Goal: Information Seeking & Learning: Learn about a topic

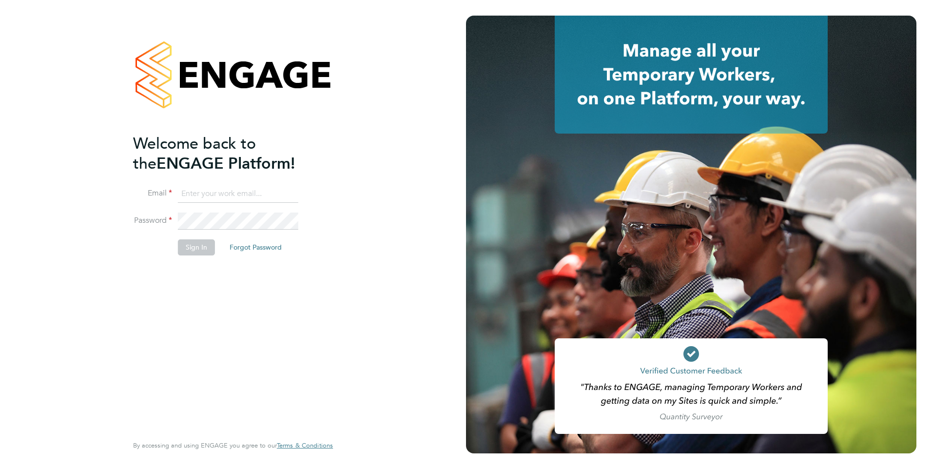
type input "[EMAIL_ADDRESS][DOMAIN_NAME]"
click at [205, 245] on button "Sign In" at bounding box center [196, 247] width 37 height 16
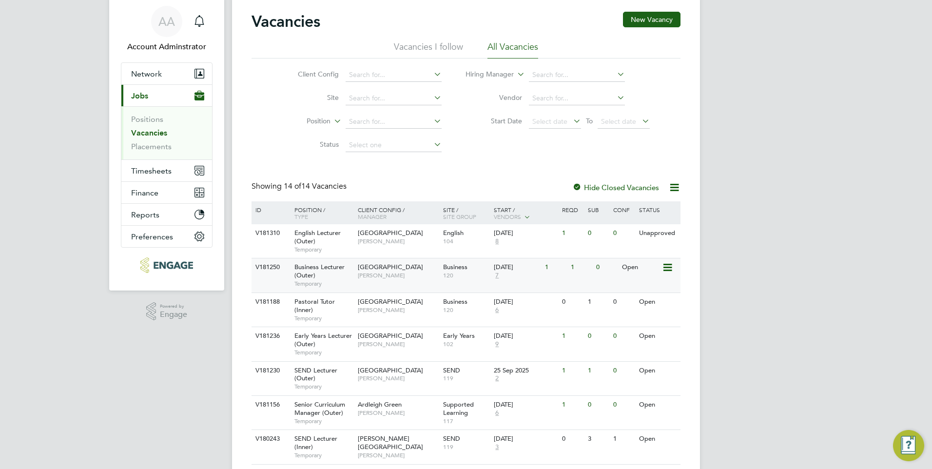
scroll to position [49, 0]
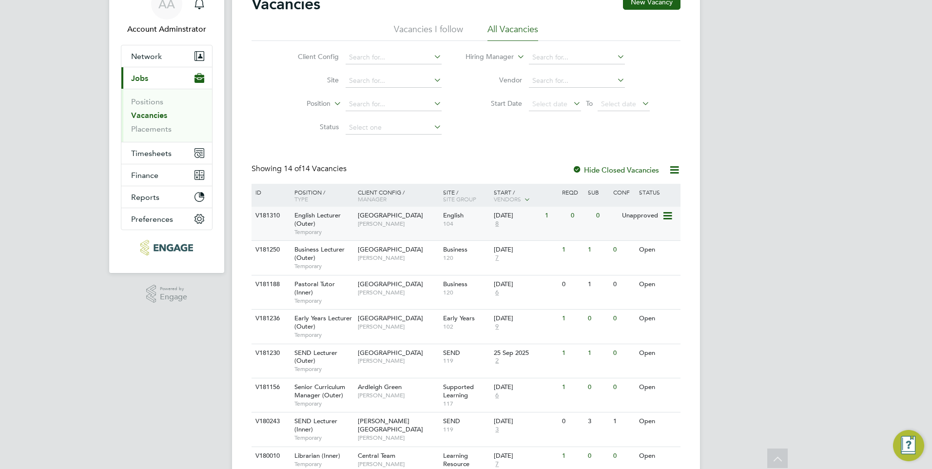
click at [384, 215] on span "Redbridge Campus" at bounding box center [390, 215] width 65 height 8
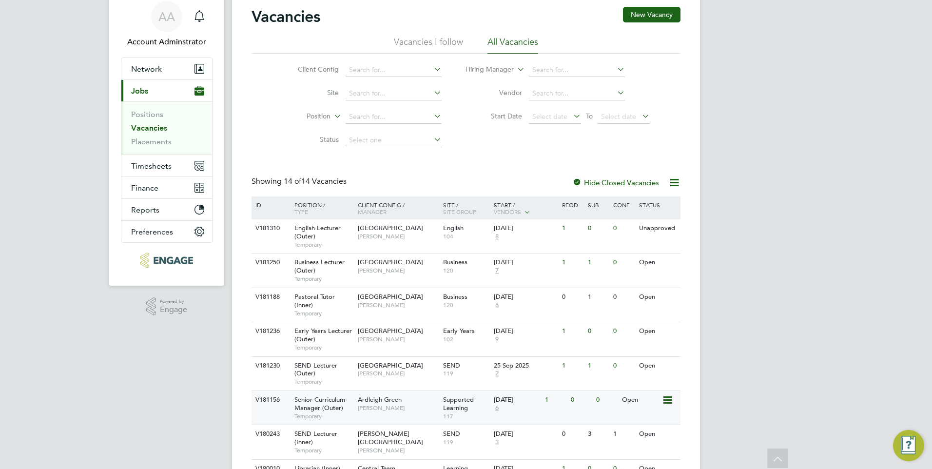
scroll to position [34, 0]
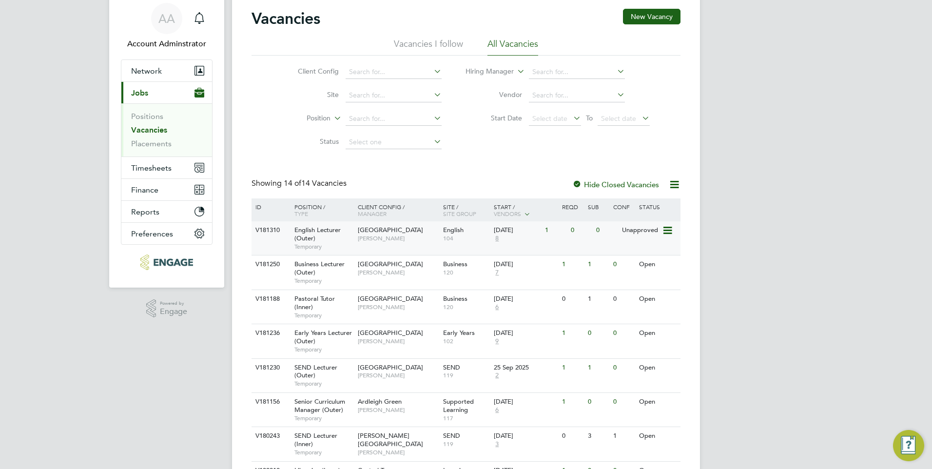
click at [456, 235] on span "104" at bounding box center [466, 238] width 46 height 8
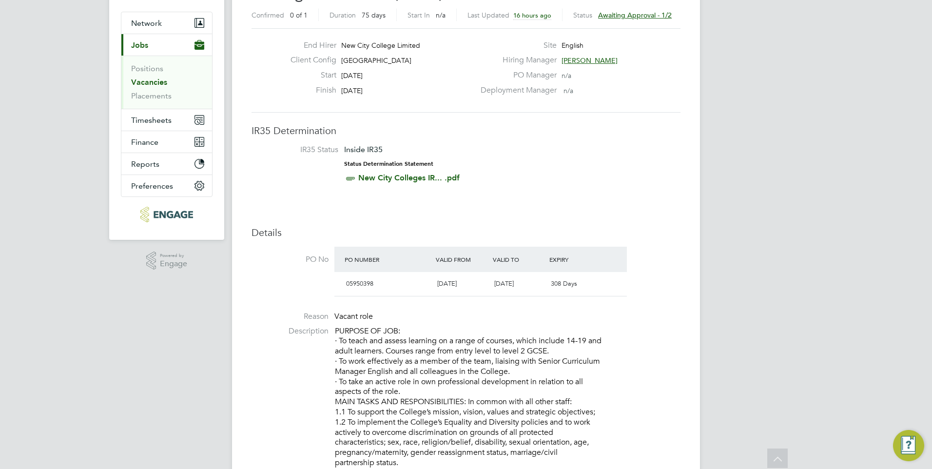
scroll to position [97, 0]
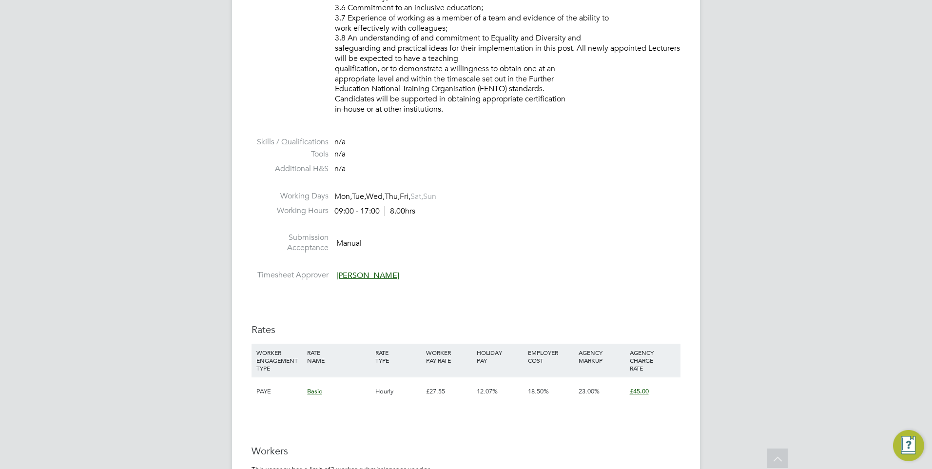
scroll to position [974, 0]
